Goal: Check status

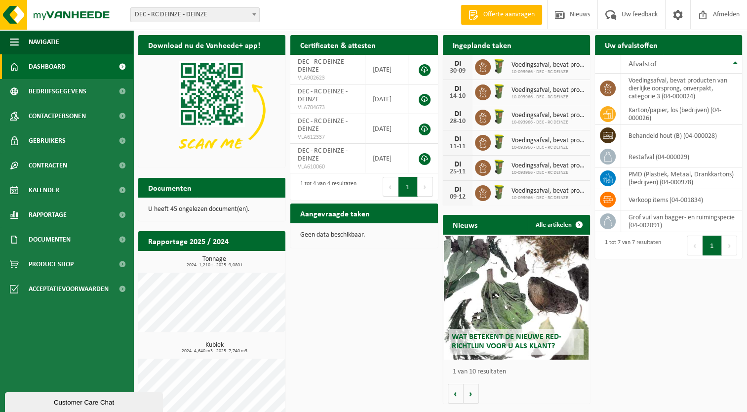
click at [255, 11] on span at bounding box center [254, 14] width 10 height 13
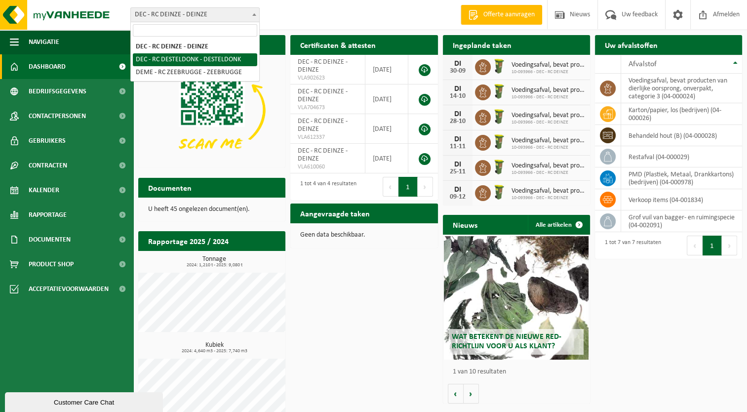
select select "6761"
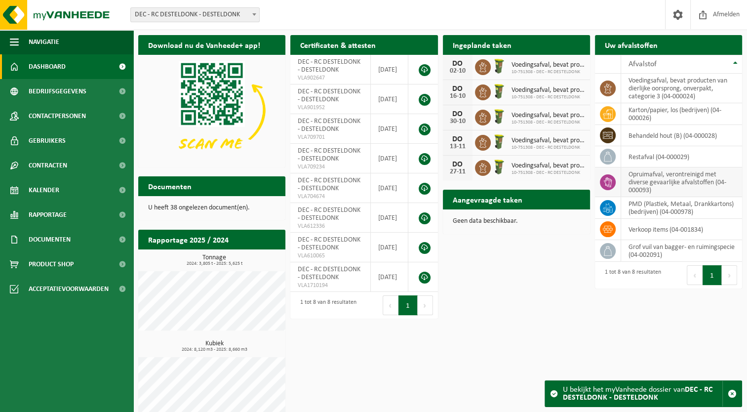
click at [660, 173] on td "opruimafval, verontreinigd met diverse gevaarlijke afvalstoffen (04-000093)" at bounding box center [681, 182] width 121 height 30
click at [610, 180] on icon at bounding box center [608, 182] width 10 height 10
click at [653, 327] on div "Download nu de Vanheede+ app! Verberg Certificaten & attesten Bekijk uw certifi…" at bounding box center [440, 228] width 609 height 396
click at [36, 189] on span "Kalender" at bounding box center [44, 190] width 31 height 25
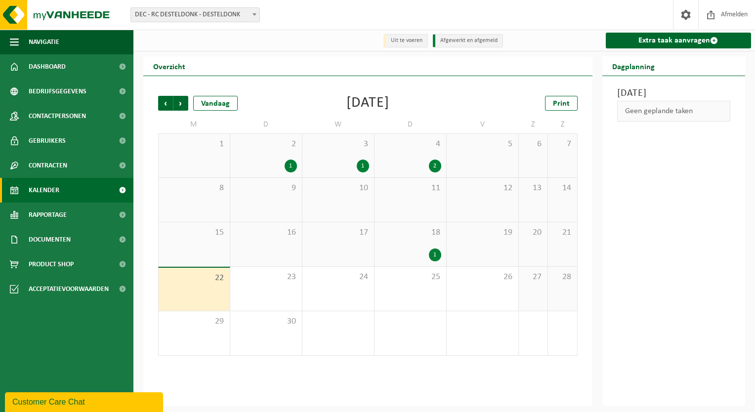
click at [433, 253] on div "1" at bounding box center [435, 254] width 12 height 13
